Goal: Use online tool/utility: Utilize a website feature to perform a specific function

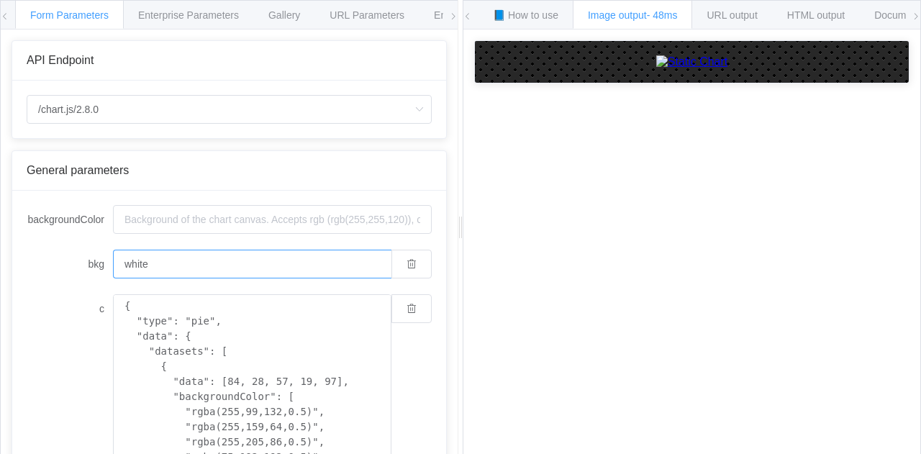
click at [249, 267] on input "white" at bounding box center [252, 264] width 278 height 29
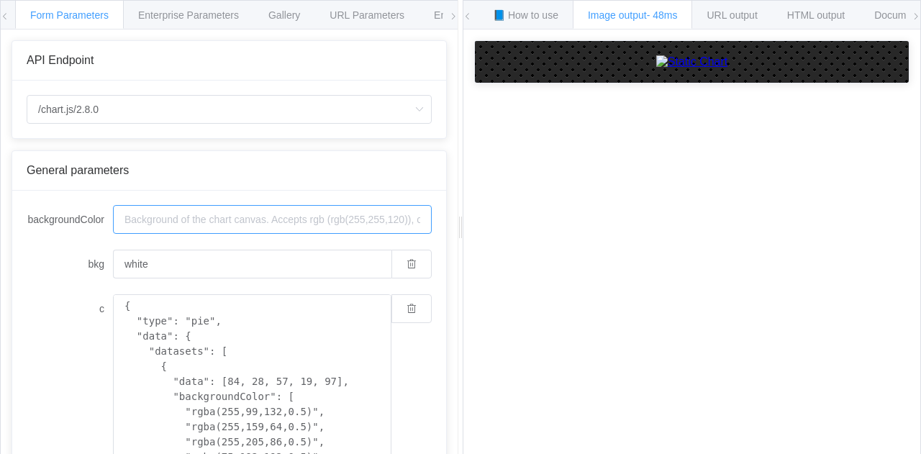
click at [270, 219] on input "backgroundColor" at bounding box center [272, 219] width 319 height 29
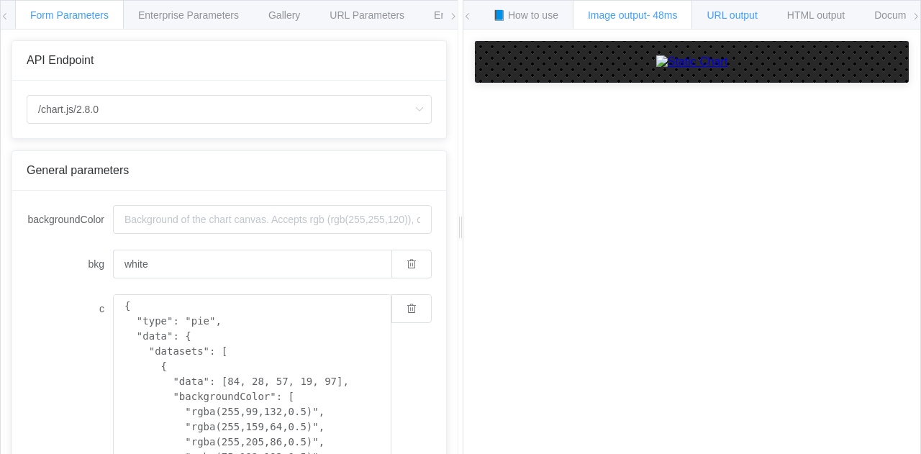
click at [714, 17] on span "URL output" at bounding box center [731, 15] width 50 height 12
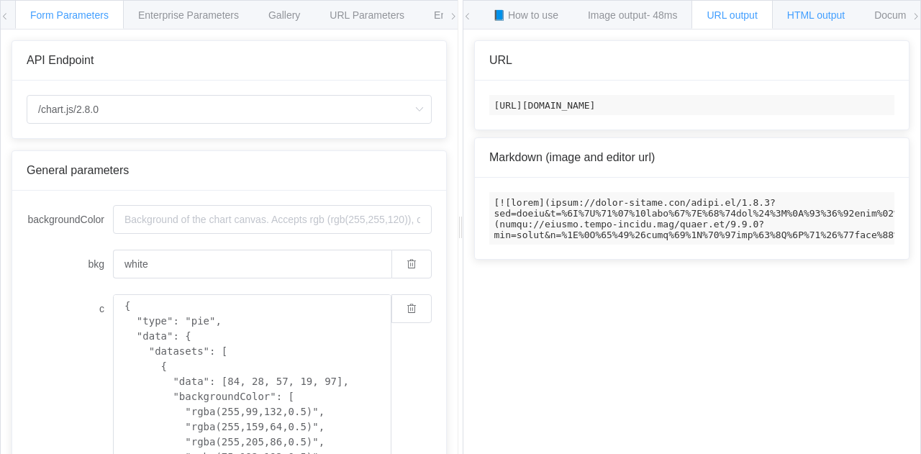
click at [810, 14] on span "HTML output" at bounding box center [816, 15] width 58 height 12
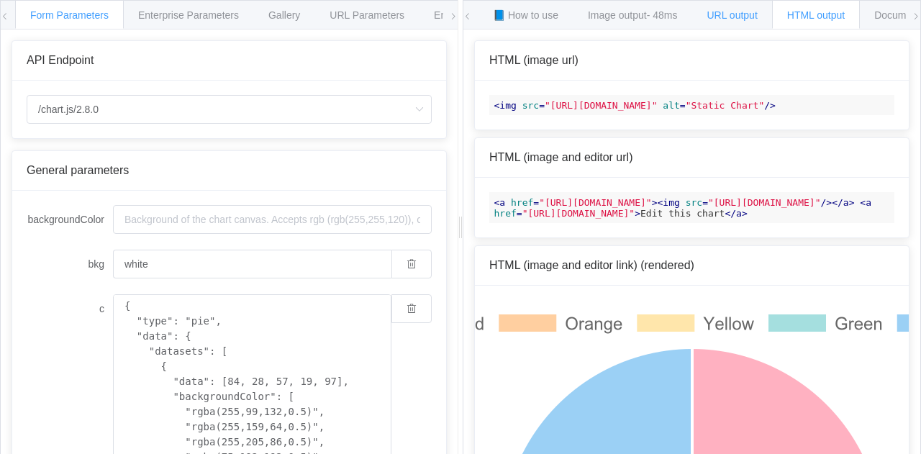
click at [734, 15] on span "URL output" at bounding box center [731, 15] width 50 height 12
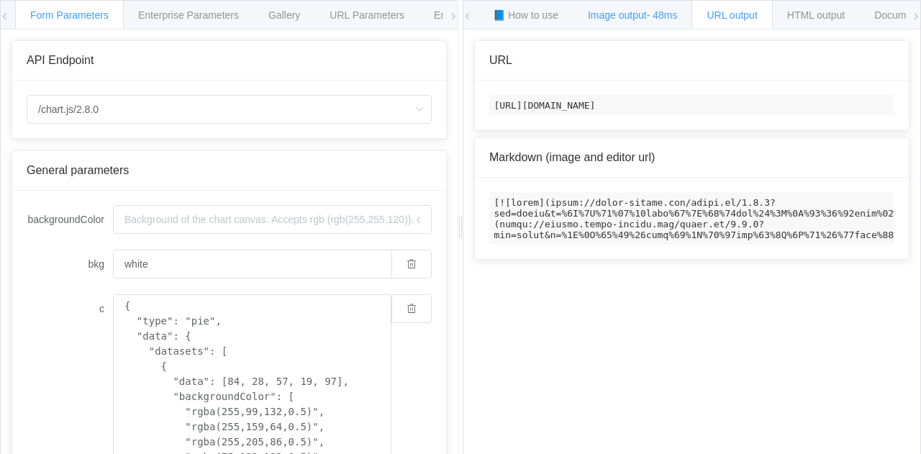
click at [647, 22] on div "Image output - 48ms" at bounding box center [632, 14] width 120 height 29
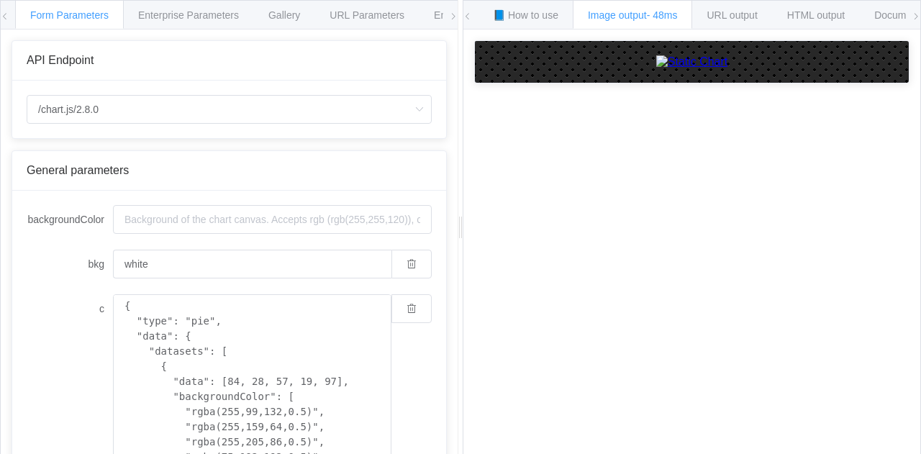
click at [667, 68] on img at bounding box center [692, 61] width 72 height 13
click at [293, 220] on input "backgroundColor" at bounding box center [272, 219] width 319 height 29
click at [406, 266] on icon "button" at bounding box center [411, 264] width 10 height 10
click at [406, 309] on icon "button" at bounding box center [411, 308] width 10 height 10
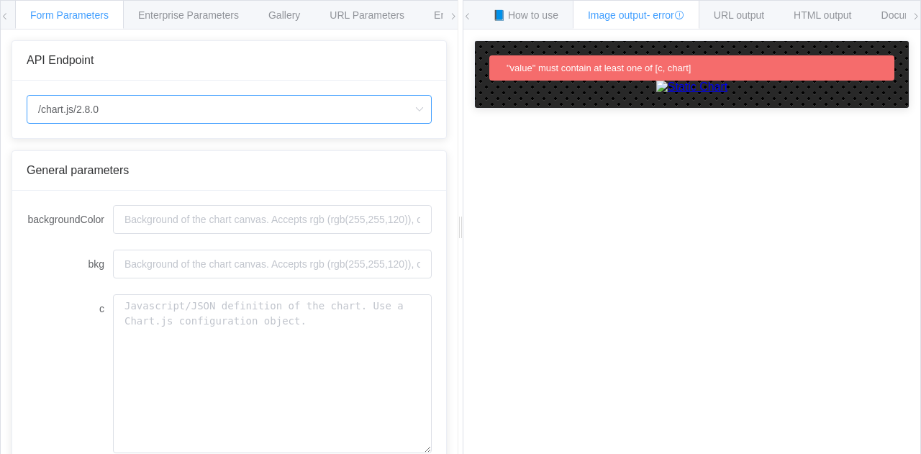
click at [383, 96] on input "/chart.js/2.8.0" at bounding box center [229, 109] width 405 height 29
click at [356, 11] on span "URL Parameters" at bounding box center [366, 15] width 75 height 12
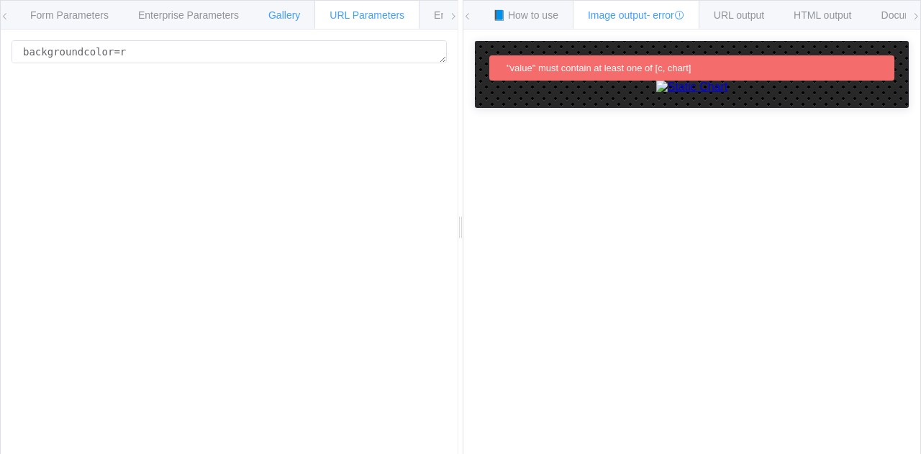
click at [291, 17] on span "Gallery" at bounding box center [284, 15] width 32 height 12
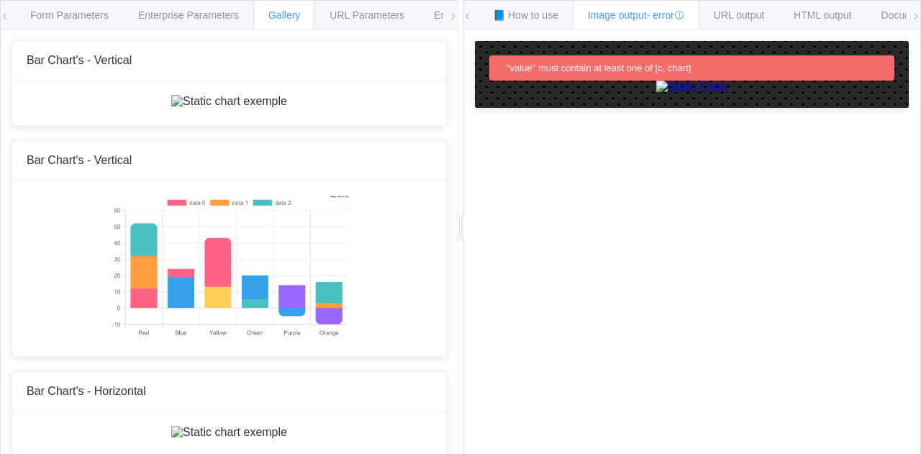
click at [453, 15] on icon at bounding box center [453, 16] width 9 height 9
click at [405, 14] on span "Environments" at bounding box center [401, 15] width 62 height 12
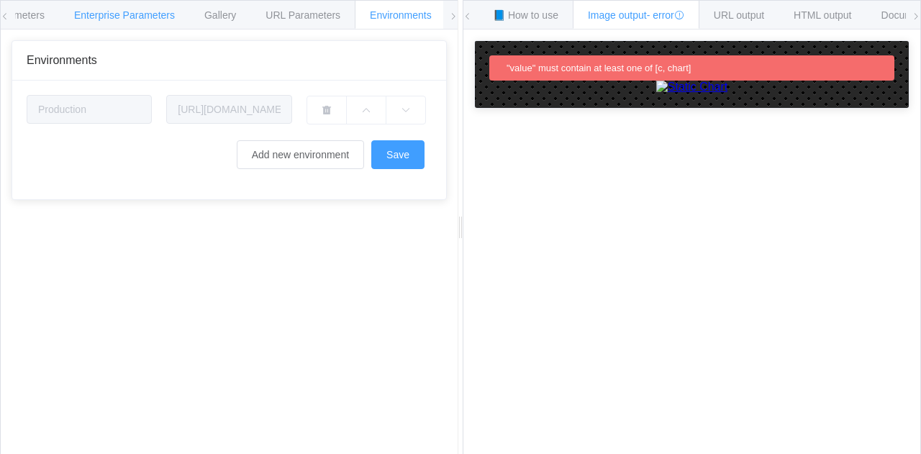
click at [145, 16] on span "Enterprise Parameters" at bounding box center [124, 15] width 101 height 12
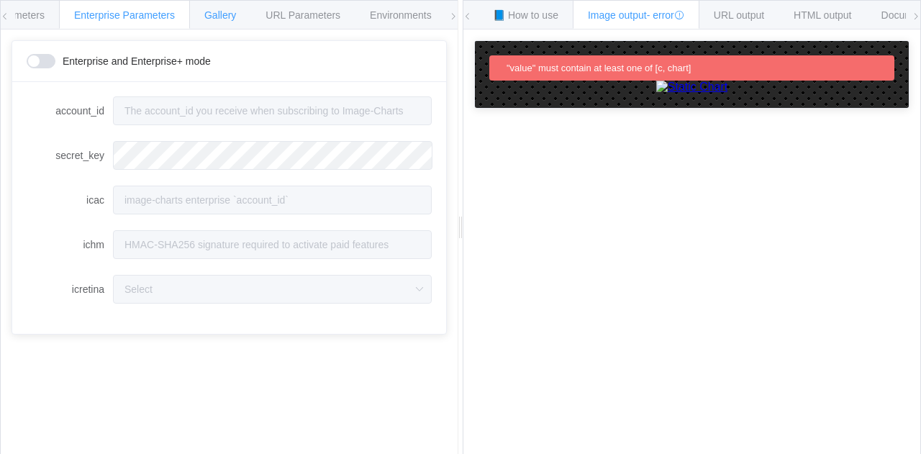
click at [218, 19] on span "Gallery" at bounding box center [220, 15] width 32 height 12
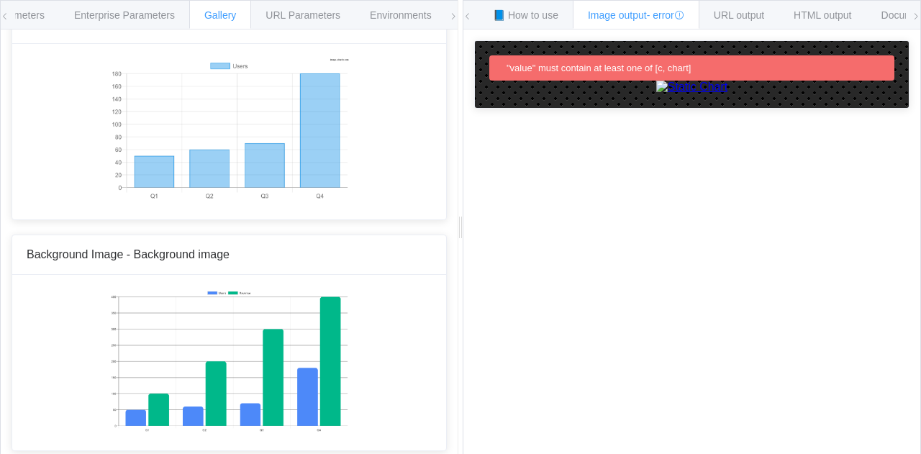
scroll to position [9441, 0]
click at [283, 9] on span "URL Parameters" at bounding box center [302, 15] width 75 height 12
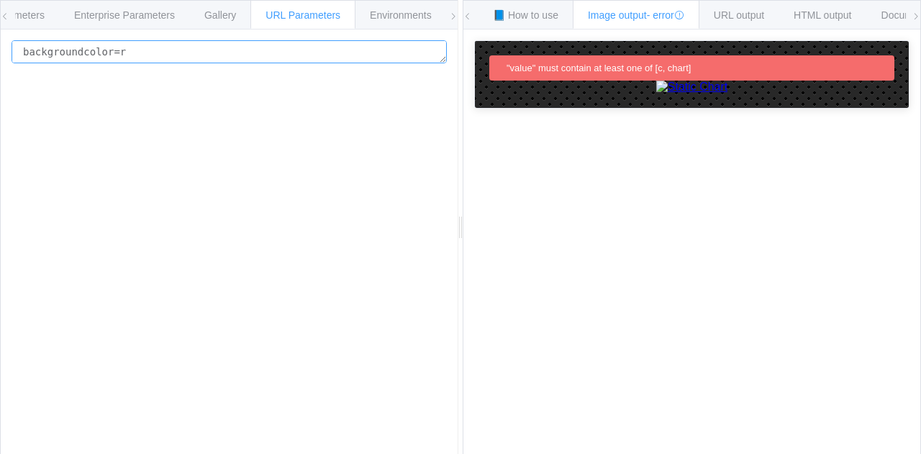
click at [319, 55] on textarea "backgroundcolor=r" at bounding box center [229, 51] width 435 height 23
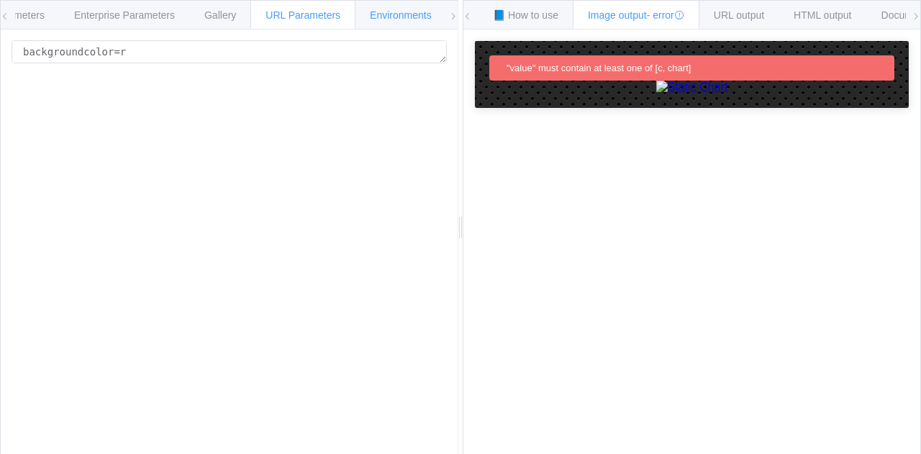
click at [382, 16] on span "Environments" at bounding box center [401, 15] width 62 height 12
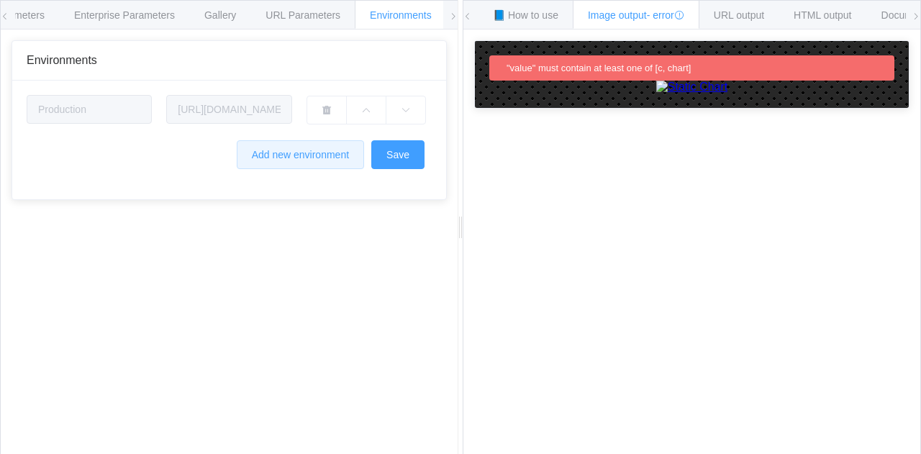
click at [300, 161] on button "Add new environment" at bounding box center [300, 154] width 127 height 29
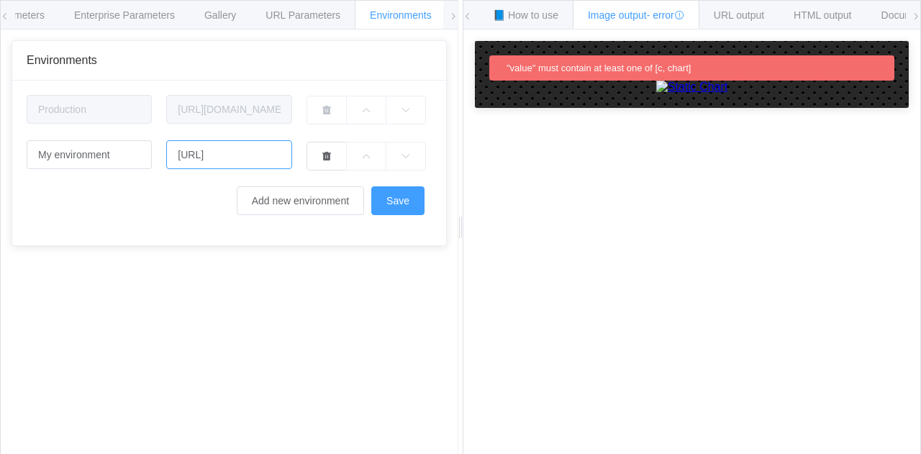
click at [229, 166] on input "[URL]" at bounding box center [228, 154] width 125 height 29
click at [447, 12] on div "Form Parameters Enterprise Parameters Gallery URL Parameters Environments" at bounding box center [229, 15] width 457 height 29
click at [453, 17] on icon at bounding box center [453, 16] width 9 height 9
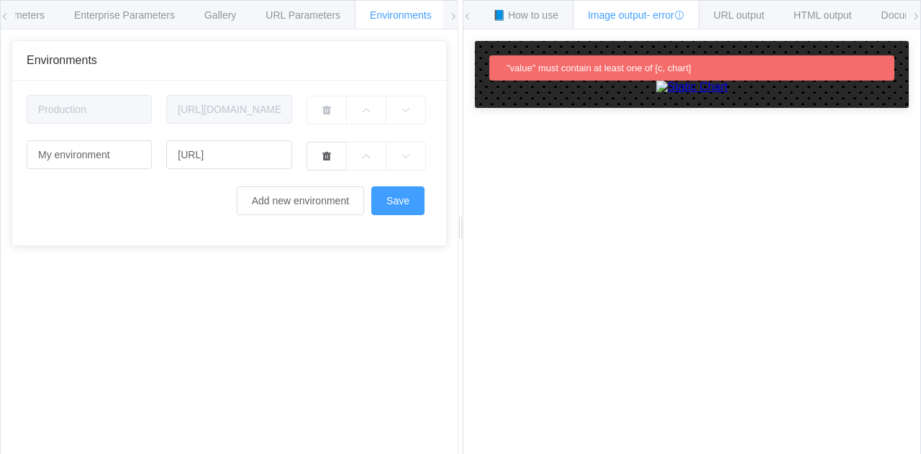
click at [453, 17] on icon at bounding box center [453, 16] width 9 height 9
click at [129, 4] on div "Enterprise Parameters" at bounding box center [124, 14] width 131 height 29
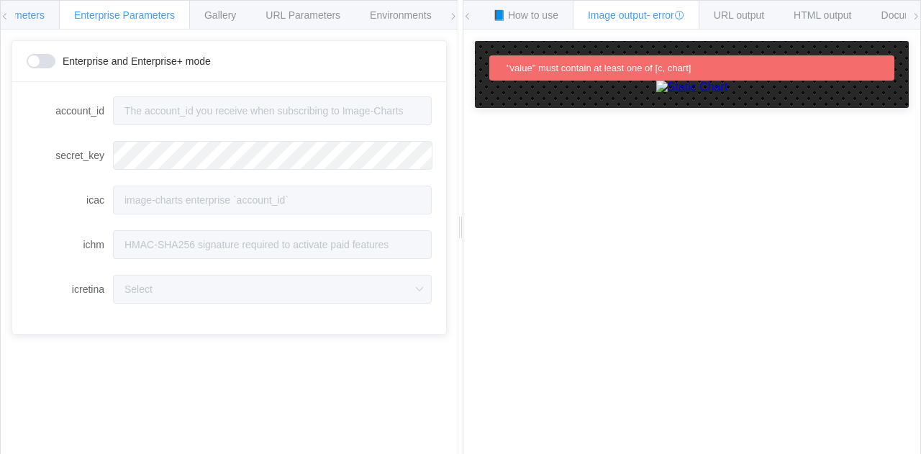
click at [37, 22] on div "Form Parameters" at bounding box center [5, 14] width 109 height 29
